Goal: Navigation & Orientation: Find specific page/section

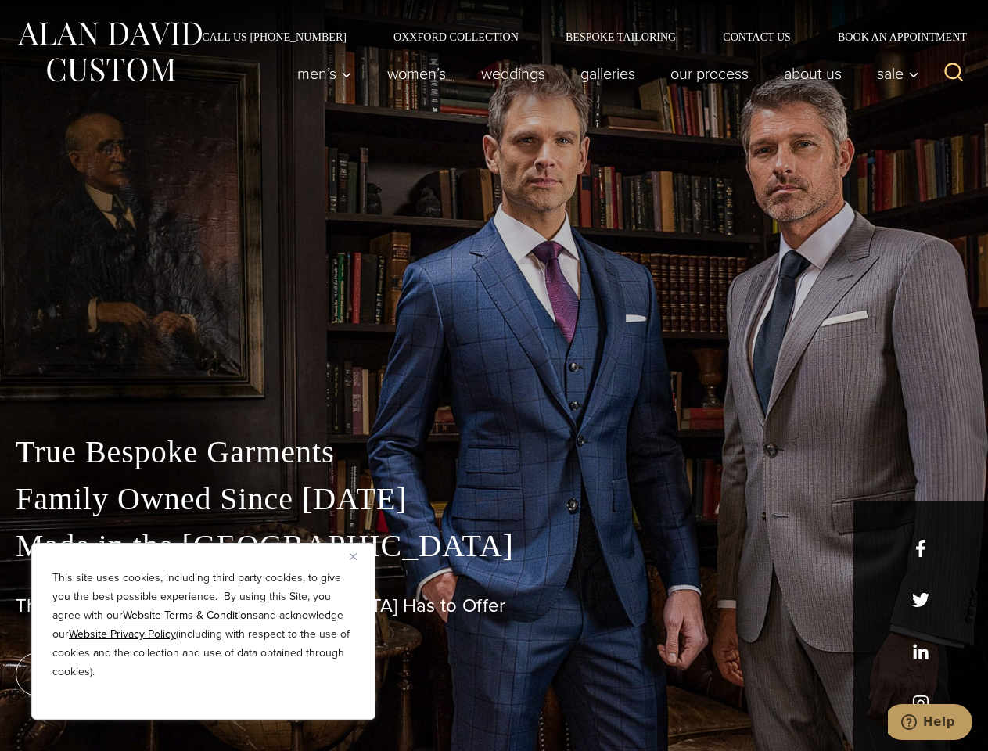
click at [494, 376] on div "True Bespoke Garments Family Owned Since [DATE] Made in [GEOGRAPHIC_DATA] The B…" at bounding box center [494, 551] width 988 height 401
click at [359, 556] on button "Close" at bounding box center [359, 556] width 19 height 19
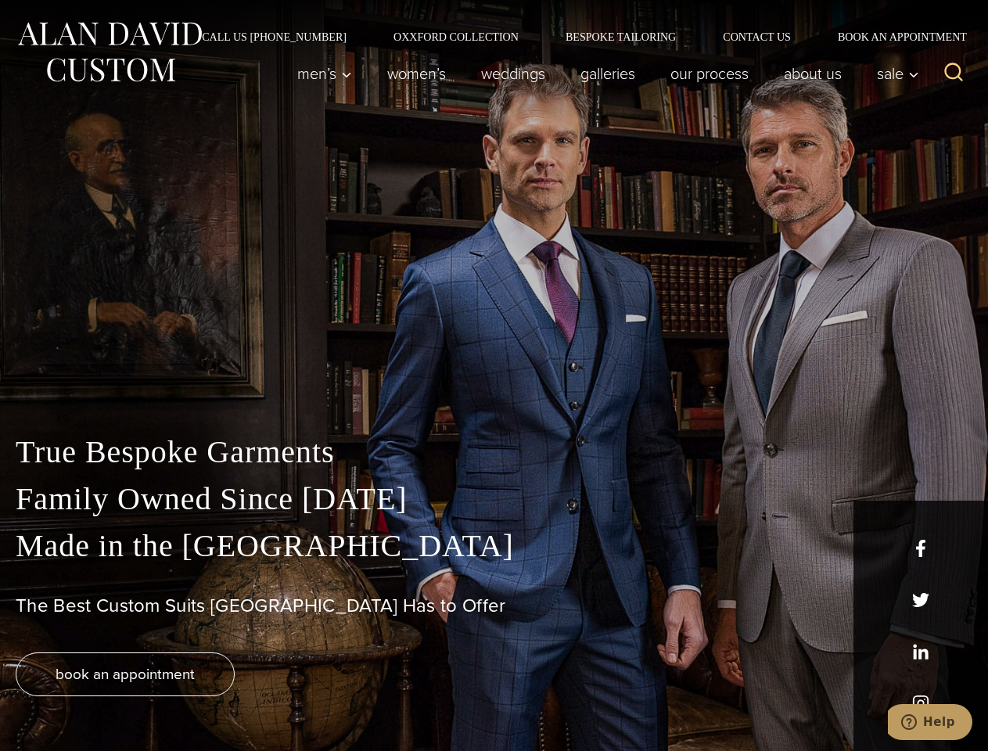
click at [203, 699] on div "True Bespoke Garments Family Owned Since [DATE] Made in [GEOGRAPHIC_DATA] The B…" at bounding box center [494, 590] width 988 height 322
click at [954, 74] on icon "Search" at bounding box center [954, 72] width 23 height 23
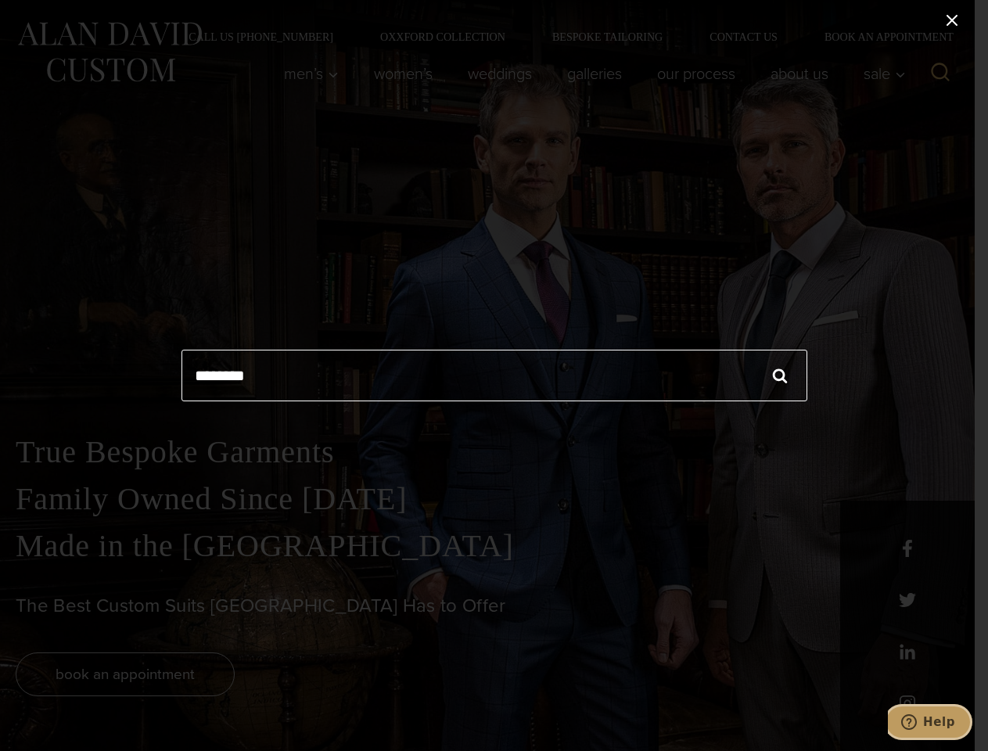
click at [917, 722] on icon "Help" at bounding box center [909, 722] width 16 height 16
